Goal: Transaction & Acquisition: Book appointment/travel/reservation

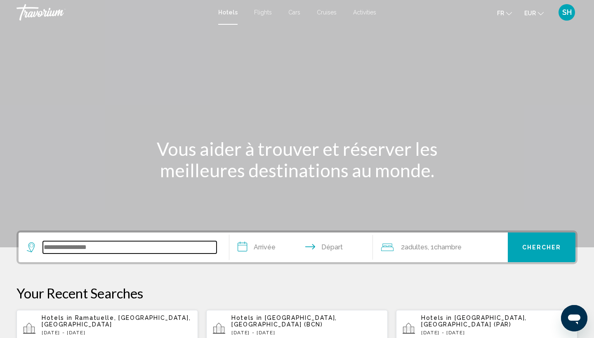
click at [73, 248] on input "Search widget" at bounding box center [130, 247] width 174 height 12
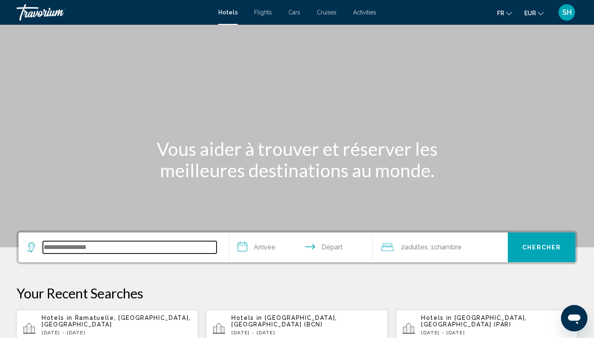
scroll to position [204, 0]
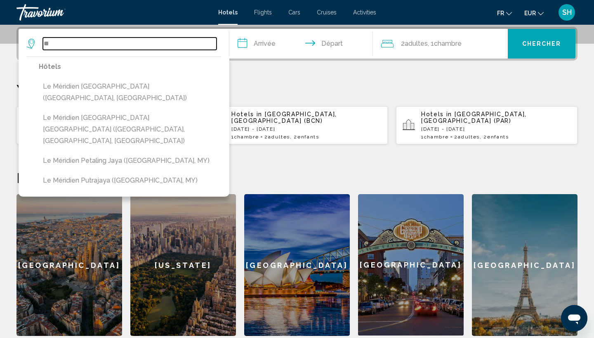
type input "*"
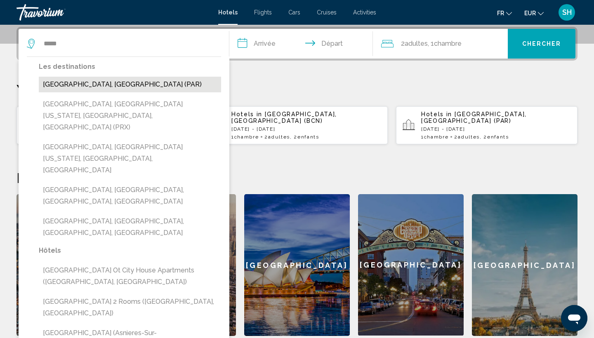
click at [87, 85] on button "[GEOGRAPHIC_DATA], [GEOGRAPHIC_DATA] (PAR)" at bounding box center [130, 85] width 182 height 16
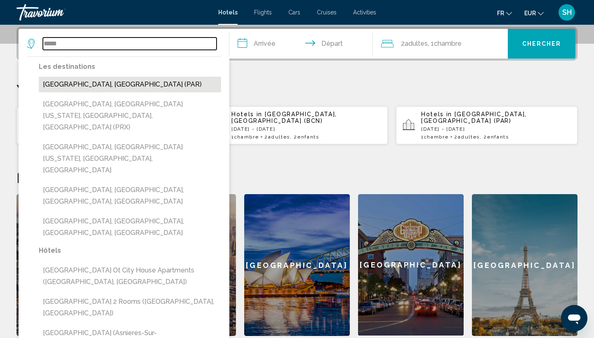
type input "**********"
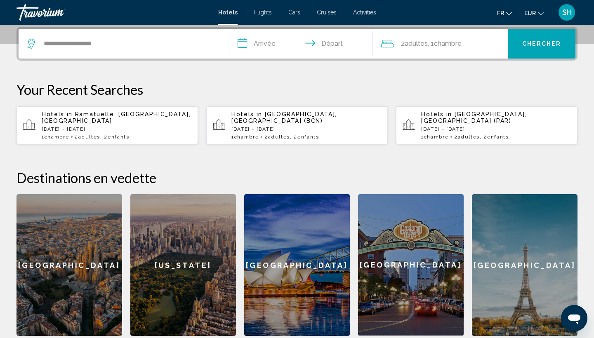
click at [272, 45] on input "**********" at bounding box center [302, 45] width 147 height 32
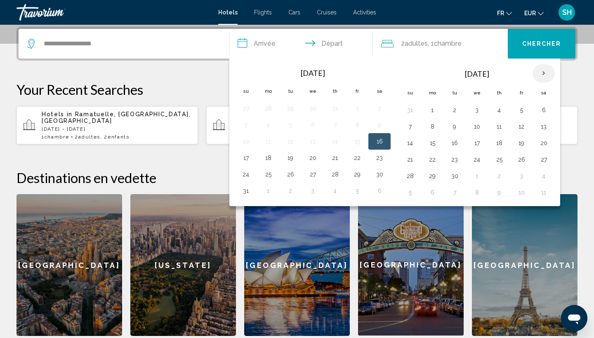
click at [541, 74] on th "Next month" at bounding box center [543, 73] width 22 height 18
click at [517, 178] on button "28" at bounding box center [520, 176] width 13 height 12
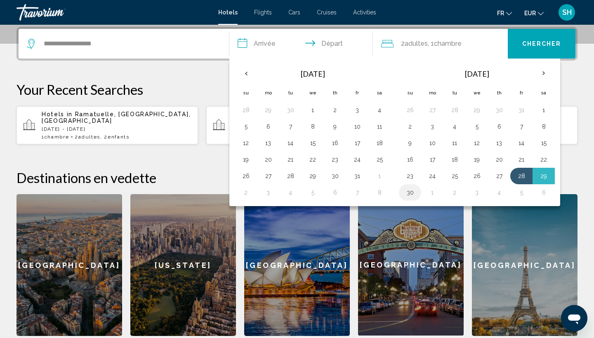
click at [411, 191] on button "30" at bounding box center [409, 193] width 13 height 12
type input "**********"
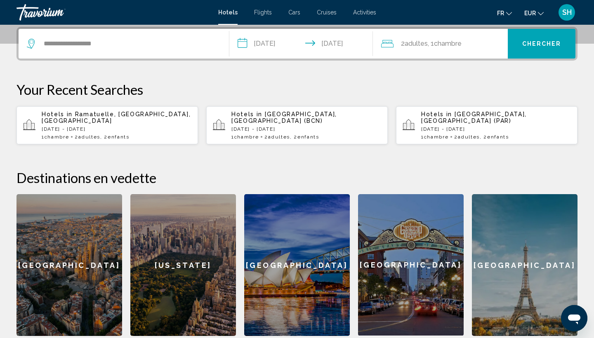
click at [452, 42] on span "Chambre" at bounding box center [448, 44] width 28 height 8
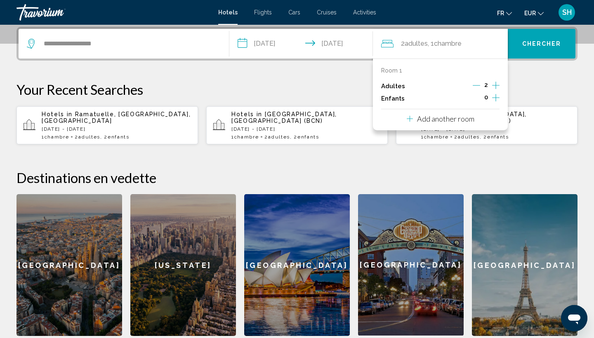
click at [496, 99] on icon "Increment children" at bounding box center [495, 98] width 7 height 10
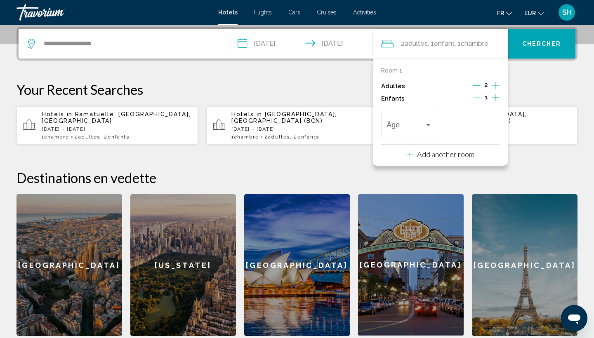
click at [496, 99] on icon "Increment children" at bounding box center [495, 98] width 7 height 10
click at [413, 127] on span "Travelers: 2 adults, 2 children" at bounding box center [405, 126] width 38 height 8
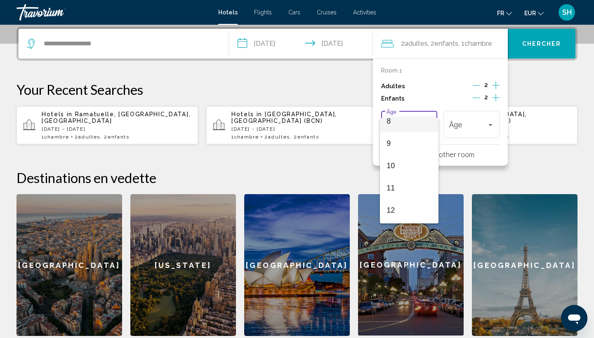
scroll to position [218, 0]
click at [411, 178] on span "12" at bounding box center [408, 178] width 45 height 22
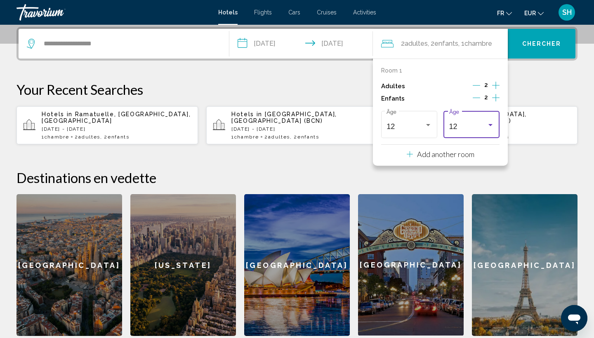
click at [470, 129] on div "12" at bounding box center [468, 126] width 38 height 8
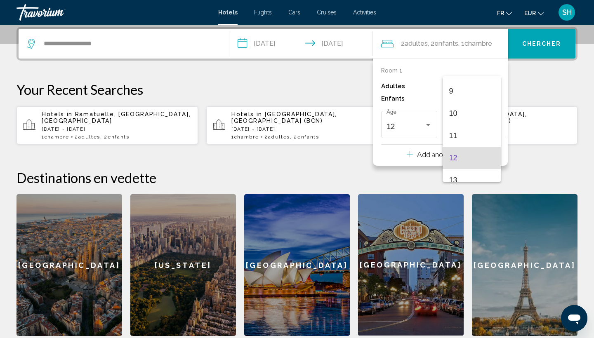
scroll to position [195, 0]
click at [470, 120] on span "10" at bounding box center [471, 115] width 45 height 22
click at [553, 42] on span "Chercher" at bounding box center [541, 44] width 39 height 7
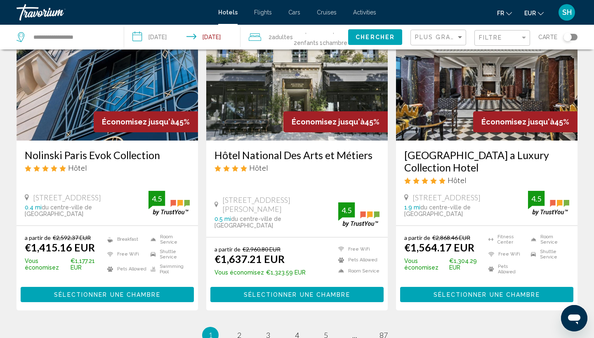
scroll to position [1004, 0]
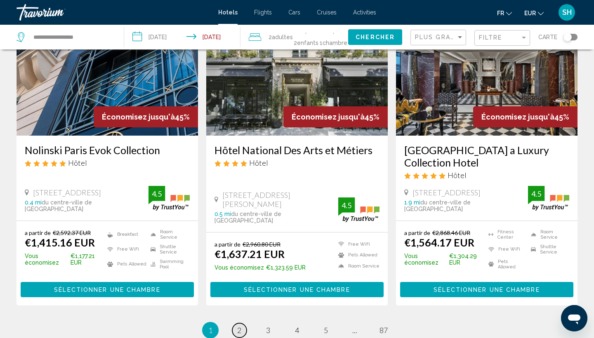
click at [240, 326] on span "2" at bounding box center [239, 330] width 4 height 9
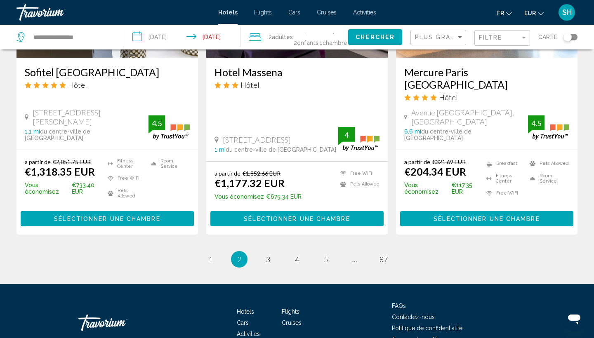
scroll to position [1111, 0]
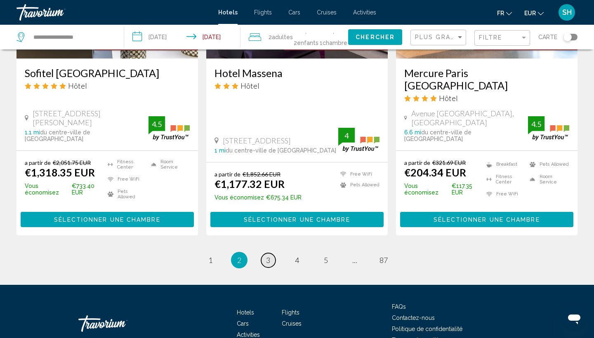
click at [270, 256] on span "3" at bounding box center [268, 260] width 4 height 9
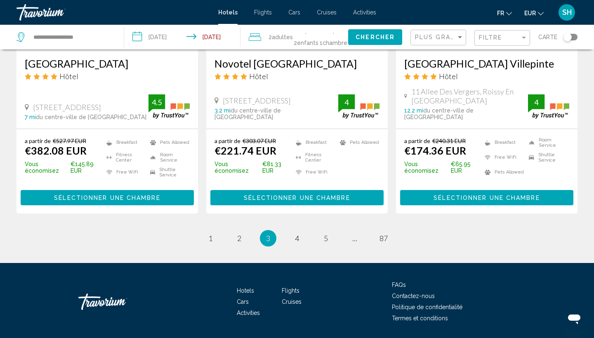
scroll to position [1098, 0]
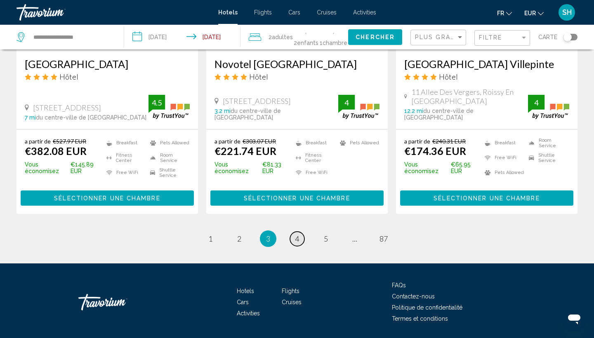
click at [296, 234] on span "4" at bounding box center [297, 238] width 4 height 9
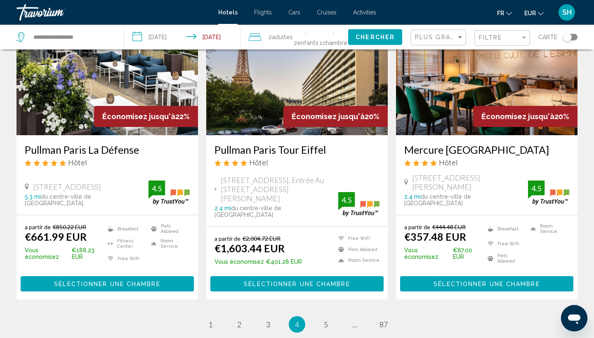
scroll to position [1034, 0]
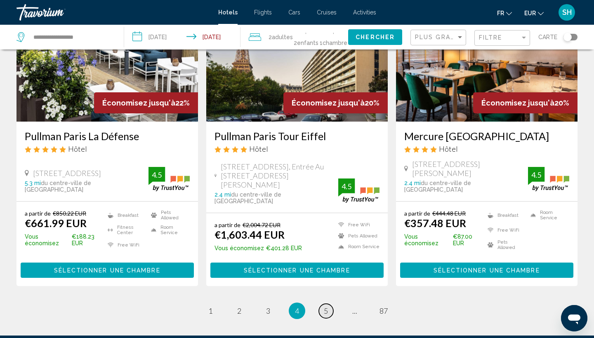
click at [329, 304] on link "page 5" at bounding box center [326, 311] width 14 height 14
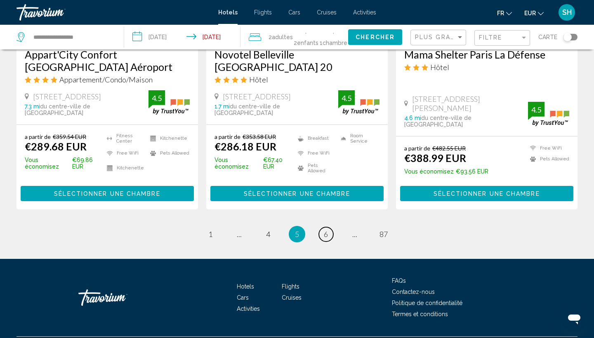
scroll to position [1123, 0]
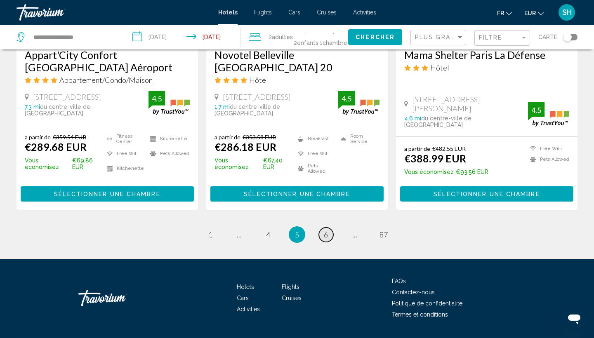
click at [320, 228] on link "page 6" at bounding box center [326, 235] width 14 height 14
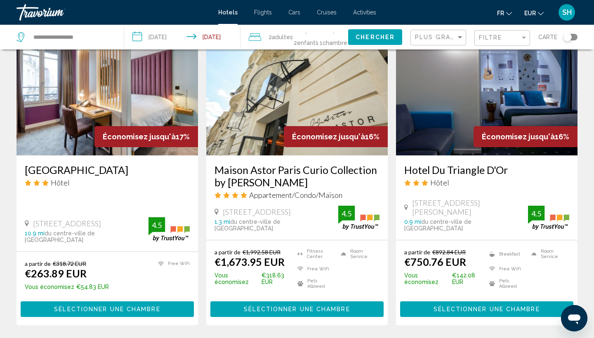
scroll to position [1045, 0]
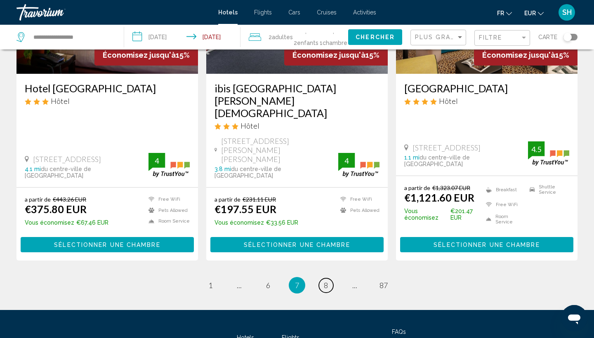
scroll to position [1099, 0]
click at [327, 281] on span "8" at bounding box center [326, 285] width 4 height 9
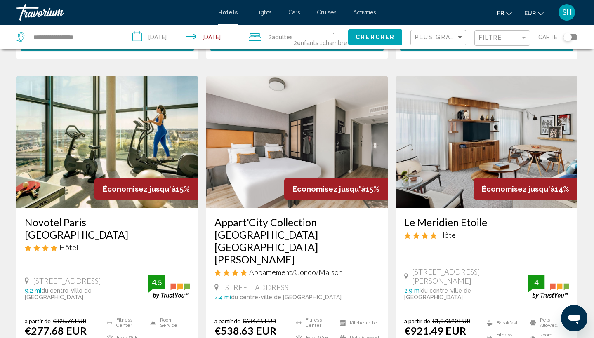
scroll to position [352, 0]
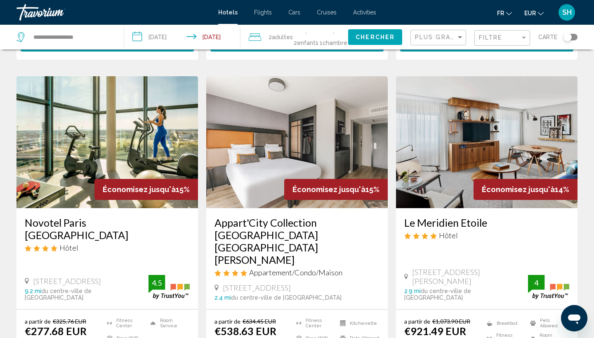
click at [459, 145] on img "Main content" at bounding box center [486, 142] width 181 height 132
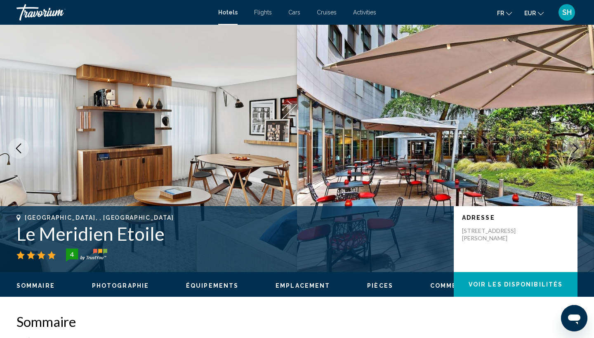
click at [575, 148] on icon "Next image" at bounding box center [575, 148] width 10 height 10
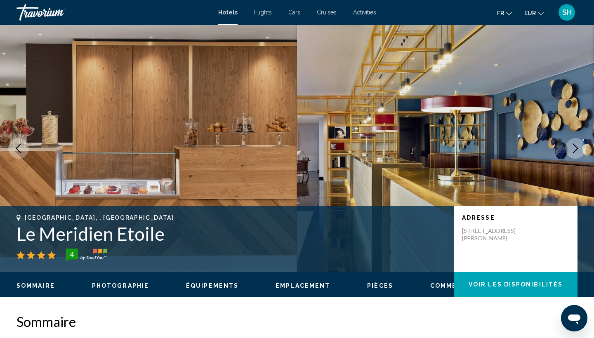
click at [575, 148] on icon "Next image" at bounding box center [575, 148] width 10 height 10
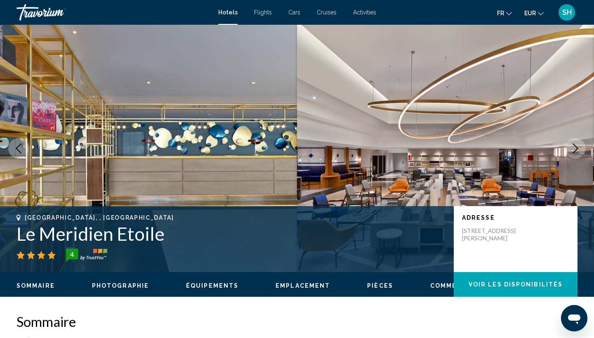
click at [575, 148] on icon "Next image" at bounding box center [575, 148] width 10 height 10
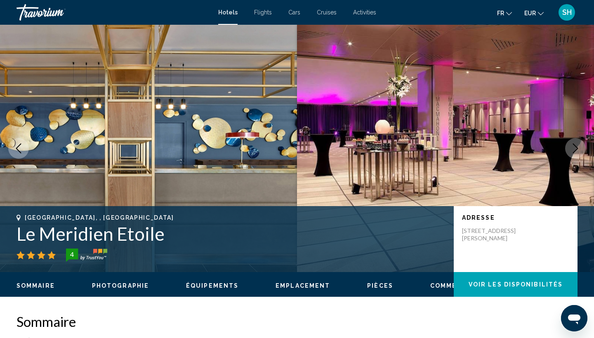
click at [575, 148] on icon "Next image" at bounding box center [575, 148] width 10 height 10
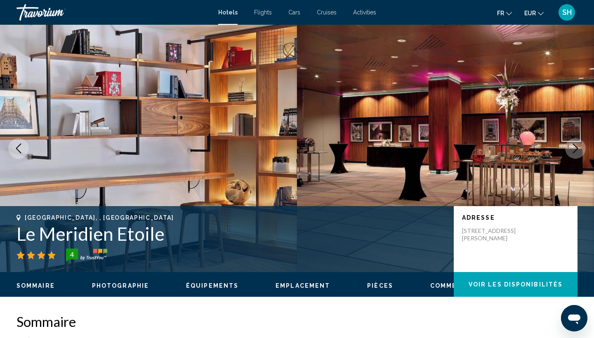
click at [575, 148] on icon "Next image" at bounding box center [575, 148] width 10 height 10
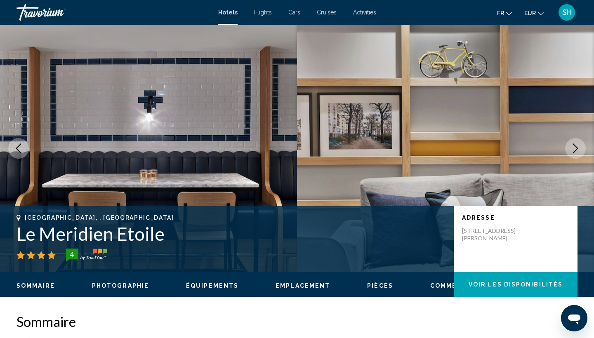
click at [575, 148] on icon "Next image" at bounding box center [575, 148] width 10 height 10
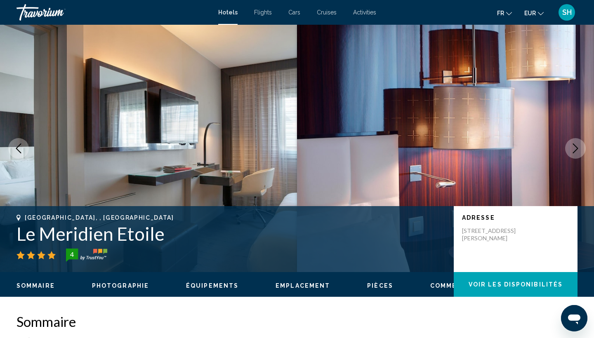
click at [575, 148] on icon "Next image" at bounding box center [575, 148] width 10 height 10
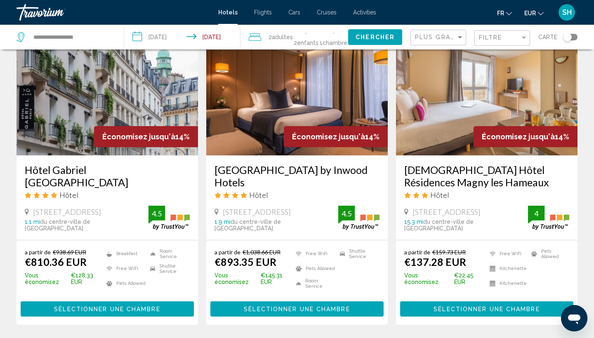
scroll to position [1048, 0]
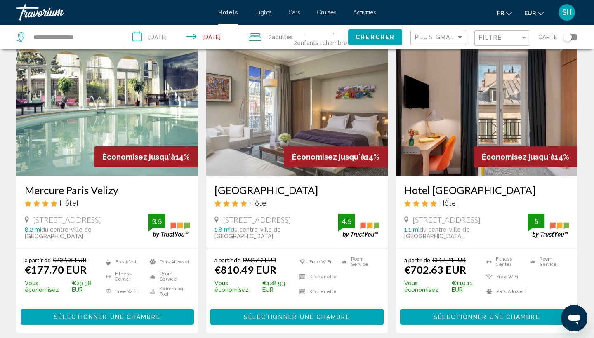
scroll to position [50, 0]
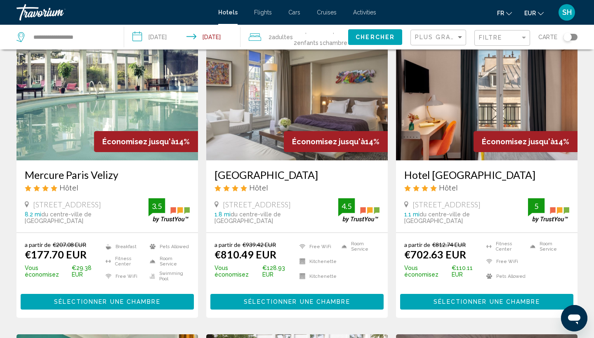
click at [67, 117] on img "Main content" at bounding box center [106, 94] width 181 height 132
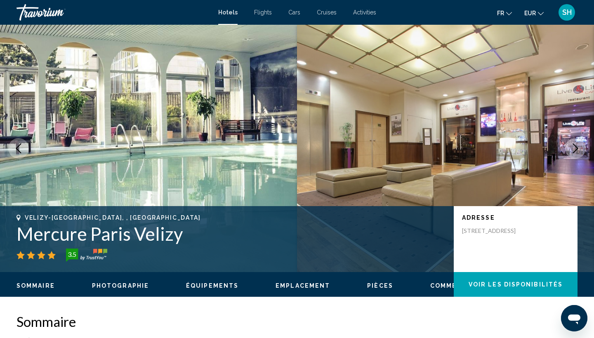
click at [574, 146] on icon "Next image" at bounding box center [575, 148] width 5 height 10
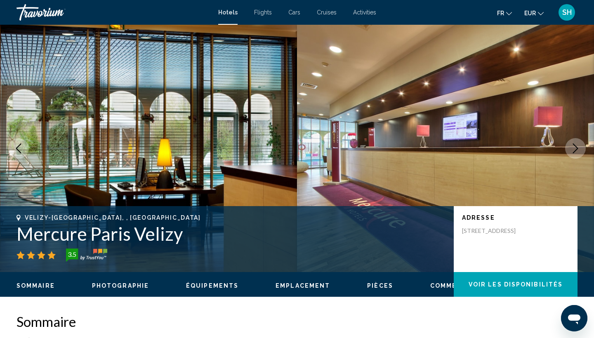
click at [574, 146] on icon "Next image" at bounding box center [575, 148] width 5 height 10
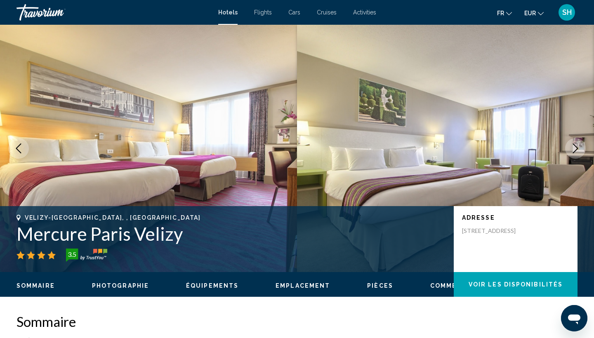
click at [574, 146] on icon "Next image" at bounding box center [575, 148] width 5 height 10
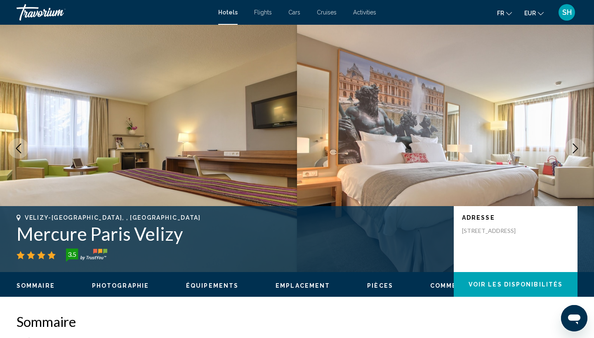
click at [574, 146] on icon "Next image" at bounding box center [575, 148] width 5 height 10
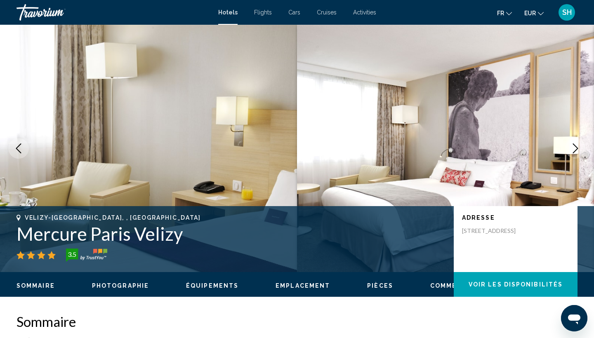
click at [574, 146] on icon "Next image" at bounding box center [575, 148] width 5 height 10
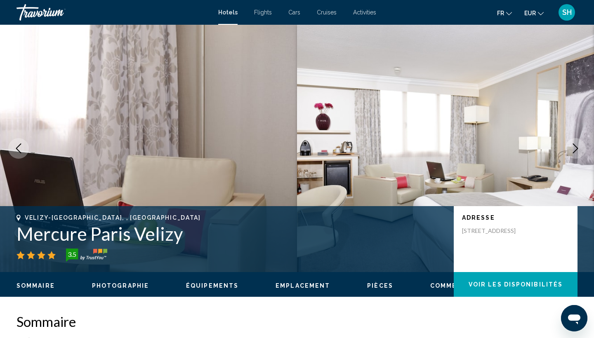
click at [574, 146] on icon "Next image" at bounding box center [575, 148] width 5 height 10
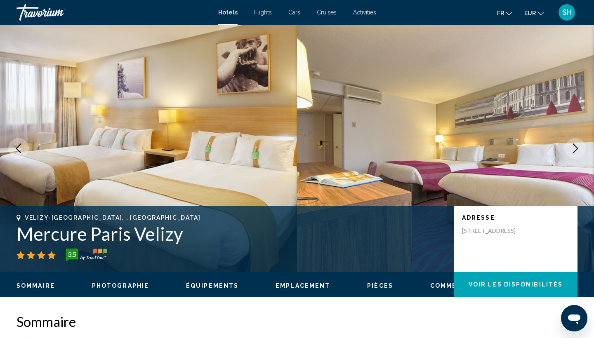
click at [574, 145] on icon "Next image" at bounding box center [575, 148] width 5 height 10
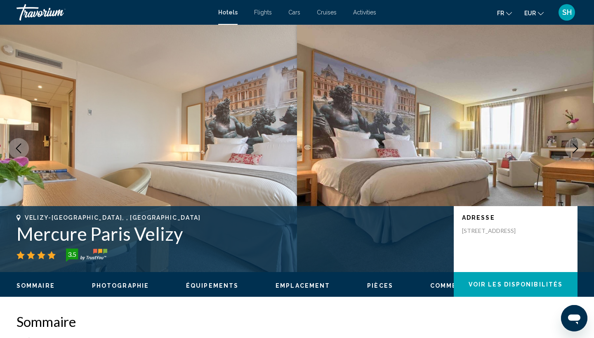
click at [574, 145] on icon "Next image" at bounding box center [575, 148] width 5 height 10
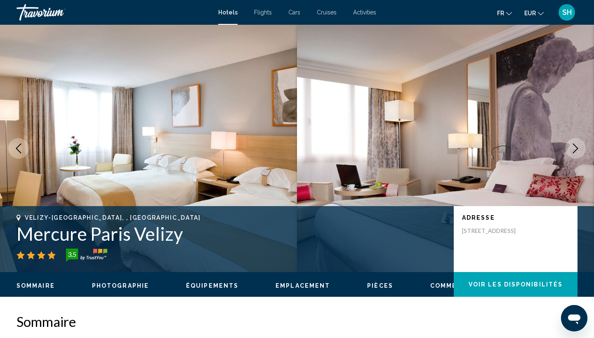
click at [574, 145] on icon "Next image" at bounding box center [575, 148] width 5 height 10
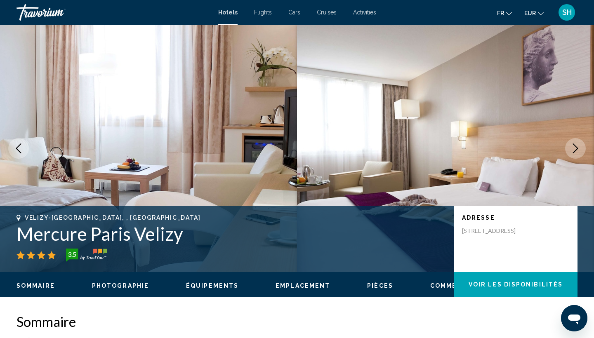
click at [574, 145] on icon "Next image" at bounding box center [575, 148] width 5 height 10
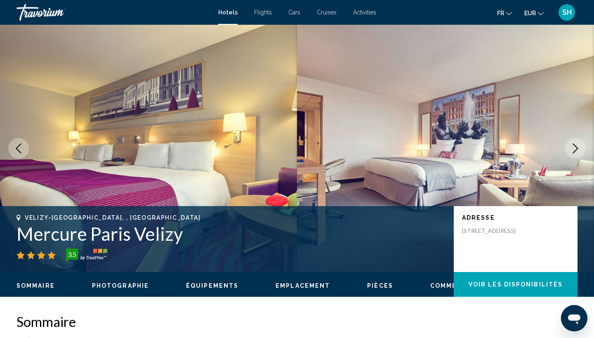
click at [574, 145] on icon "Next image" at bounding box center [575, 148] width 5 height 10
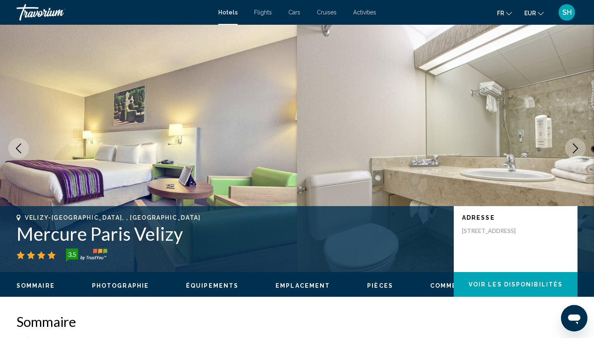
click at [574, 145] on icon "Next image" at bounding box center [575, 148] width 5 height 10
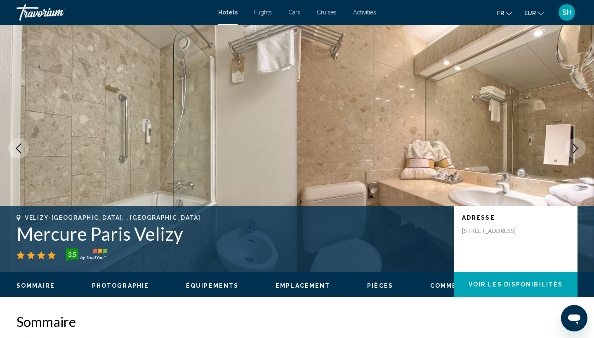
click at [574, 145] on icon "Next image" at bounding box center [575, 148] width 5 height 10
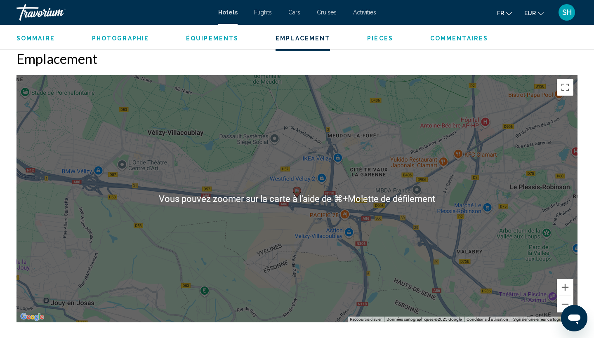
scroll to position [756, 0]
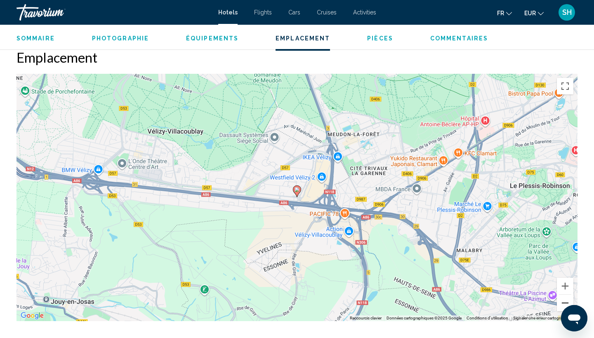
click at [563, 303] on button "Zoom arrière" at bounding box center [565, 303] width 16 height 16
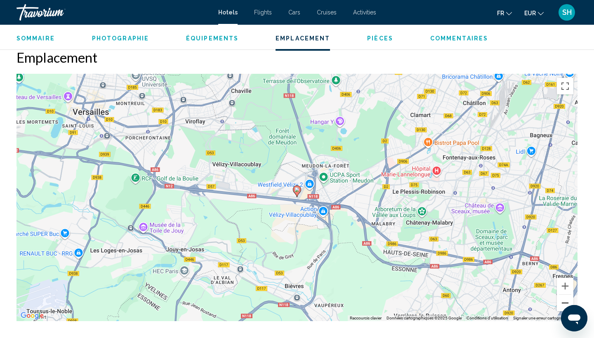
click at [563, 303] on button "Zoom arrière" at bounding box center [565, 303] width 16 height 16
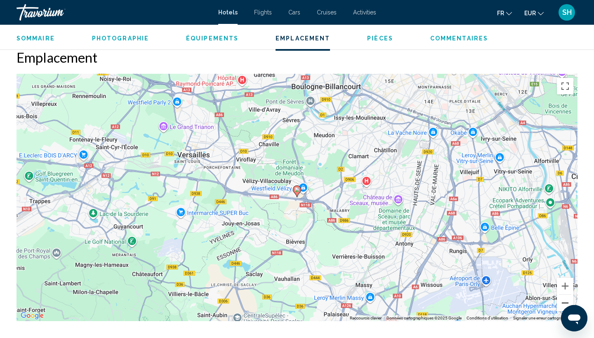
click at [563, 303] on button "Zoom arrière" at bounding box center [565, 303] width 16 height 16
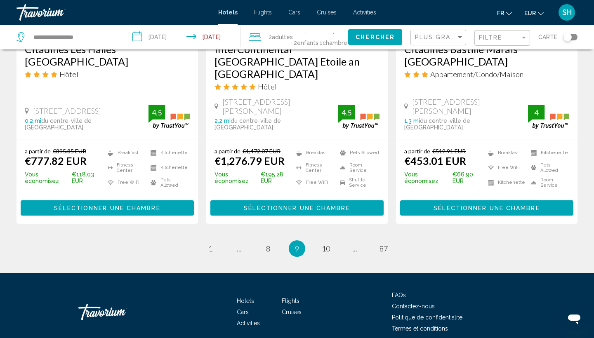
scroll to position [1124, 0]
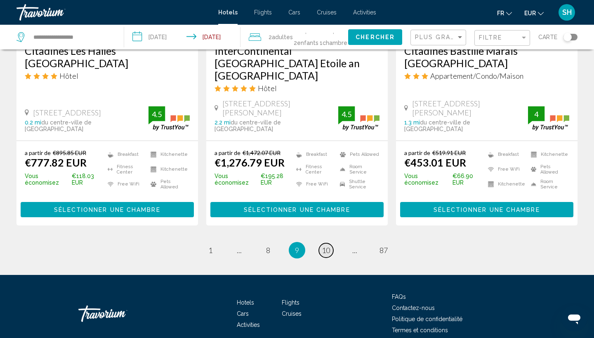
click at [329, 246] on span "10" at bounding box center [326, 250] width 8 height 9
